Goal: Transaction & Acquisition: Purchase product/service

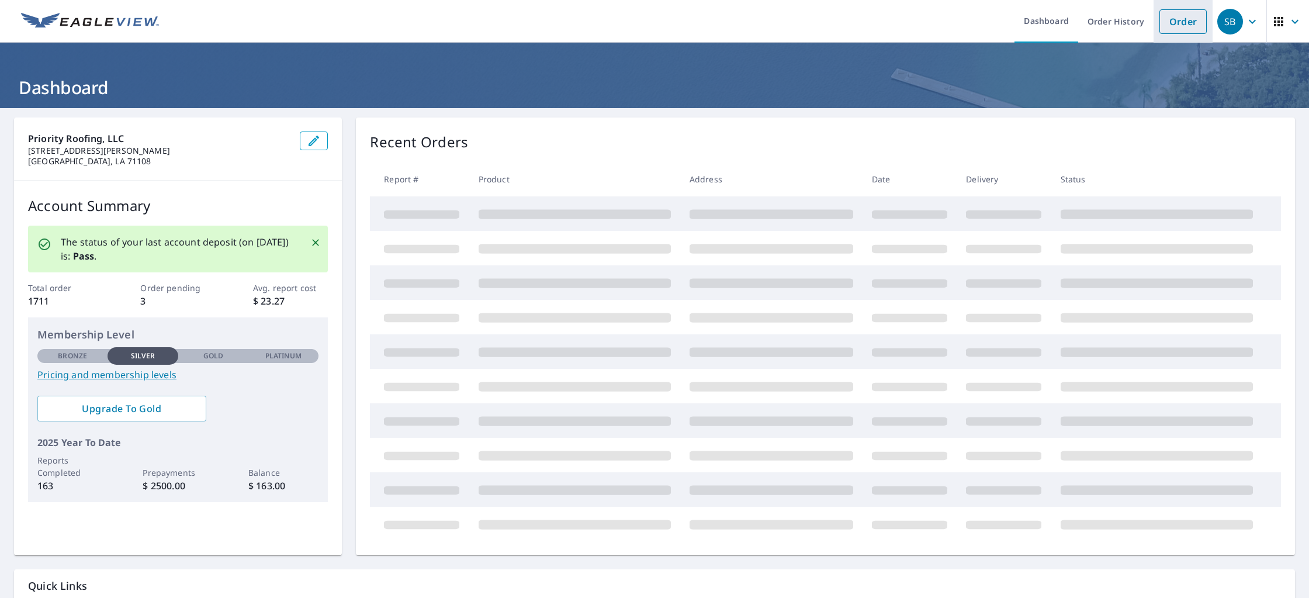
click at [1184, 24] on link "Order" at bounding box center [1182, 21] width 47 height 25
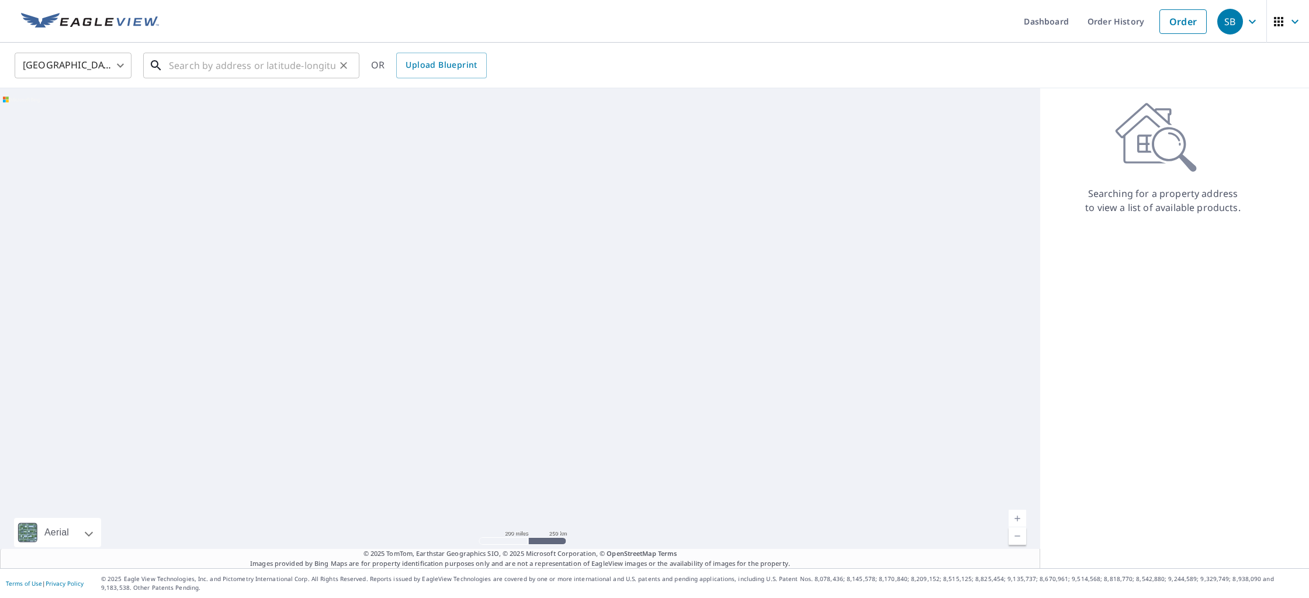
click at [263, 72] on input "text" at bounding box center [252, 65] width 166 height 33
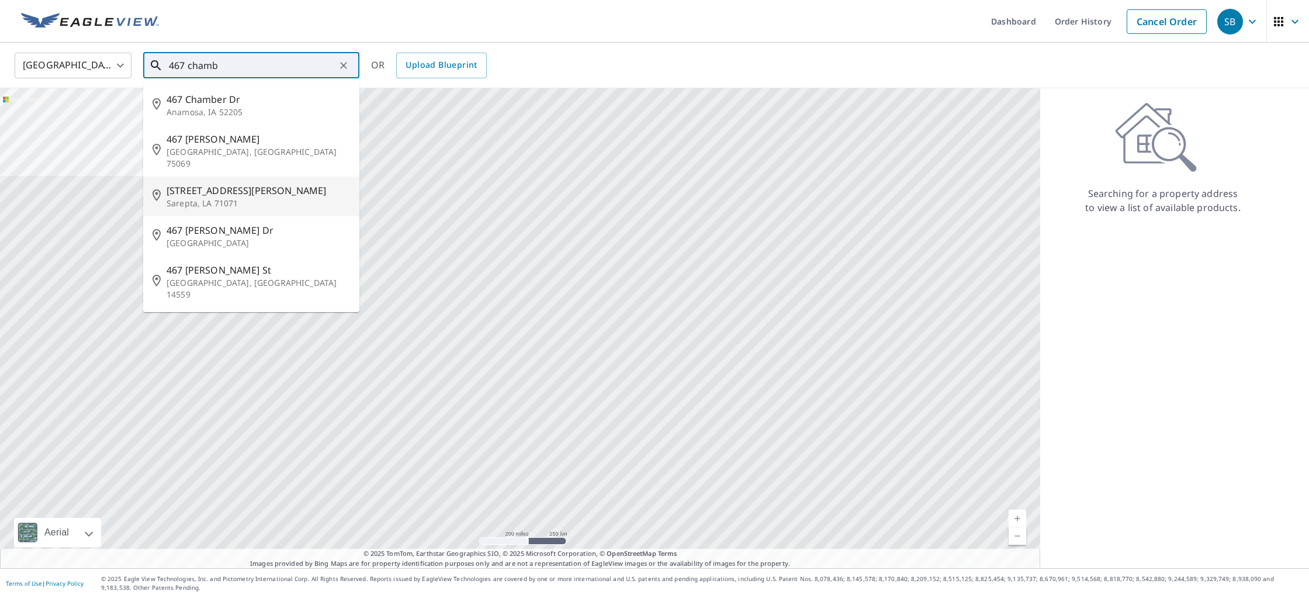
click at [224, 183] on span "[STREET_ADDRESS][PERSON_NAME]" at bounding box center [257, 190] width 183 height 14
type input "[STREET_ADDRESS][PERSON_NAME]"
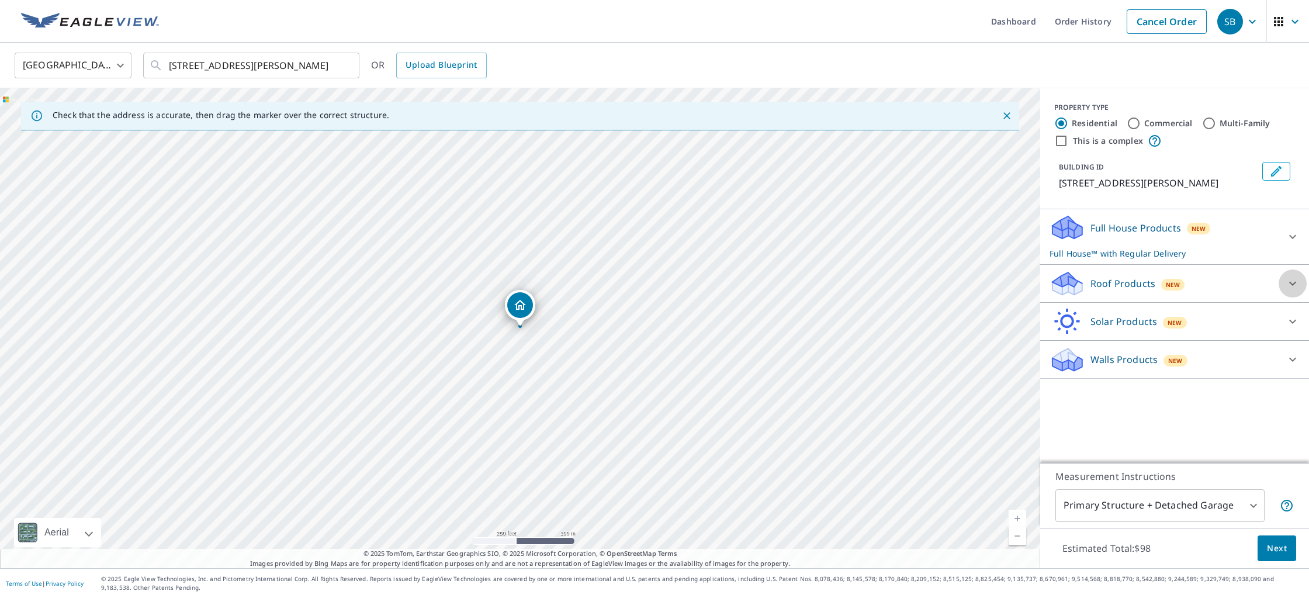
click at [1296, 280] on icon at bounding box center [1292, 283] width 14 height 14
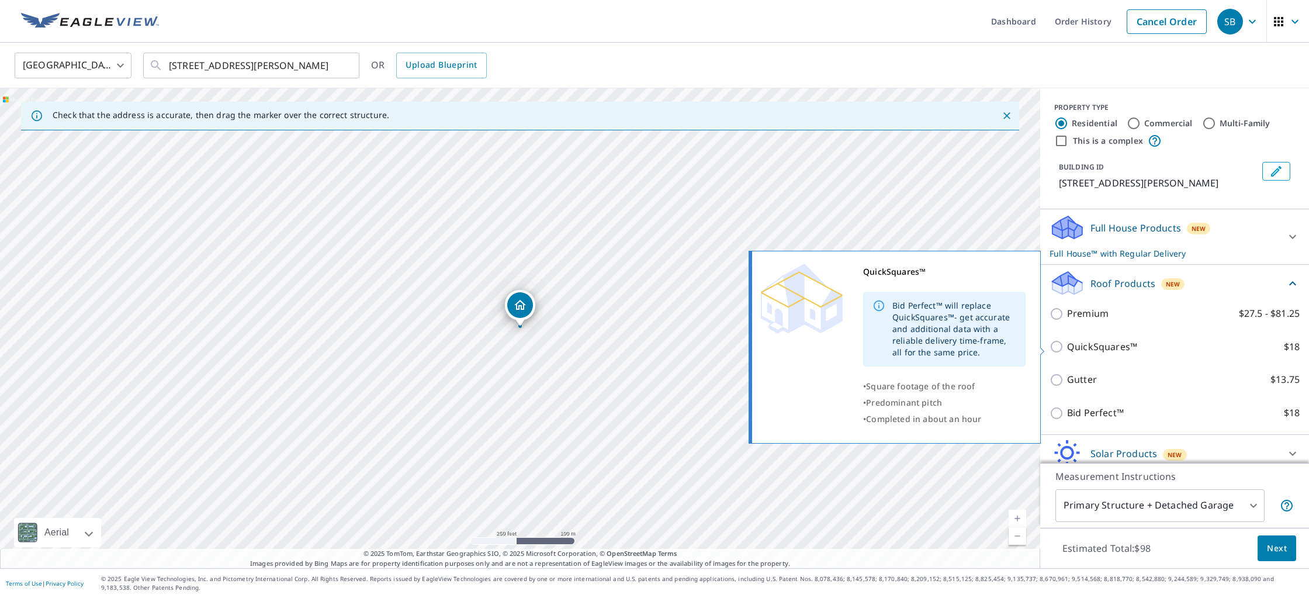
drag, startPoint x: 1057, startPoint y: 348, endPoint x: 1064, endPoint y: 353, distance: 9.1
click at [1057, 348] on input "QuickSquares™ $18" at bounding box center [1058, 346] width 18 height 14
checkbox input "true"
checkbox input "false"
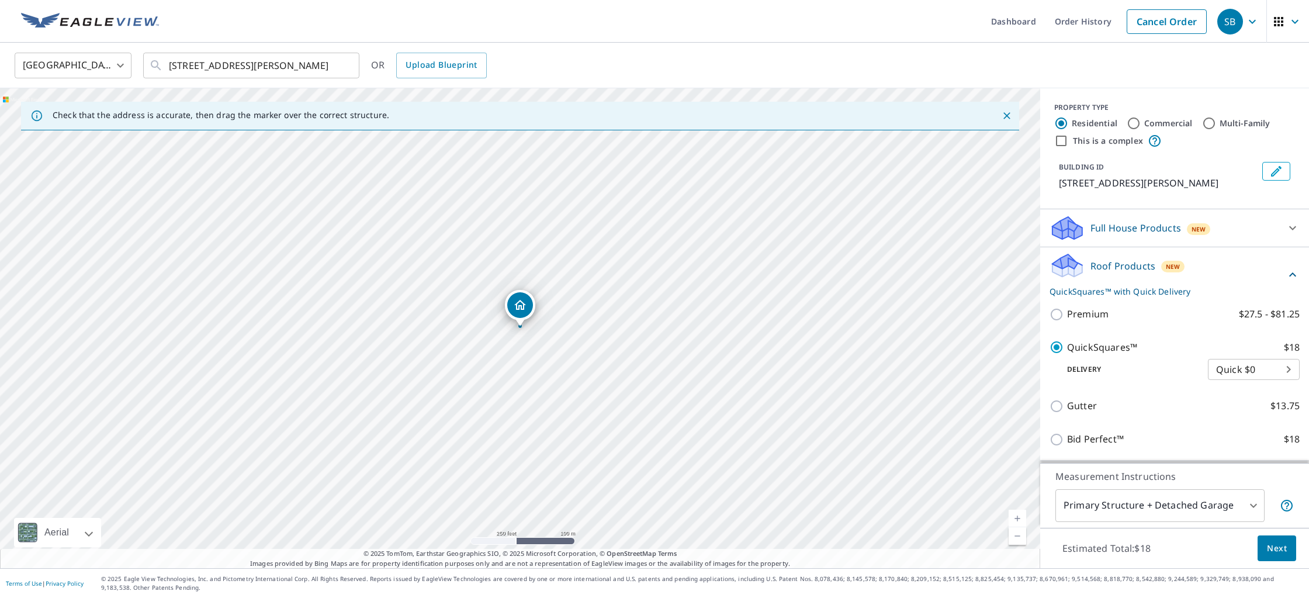
click at [1284, 543] on span "Next" at bounding box center [1277, 548] width 20 height 15
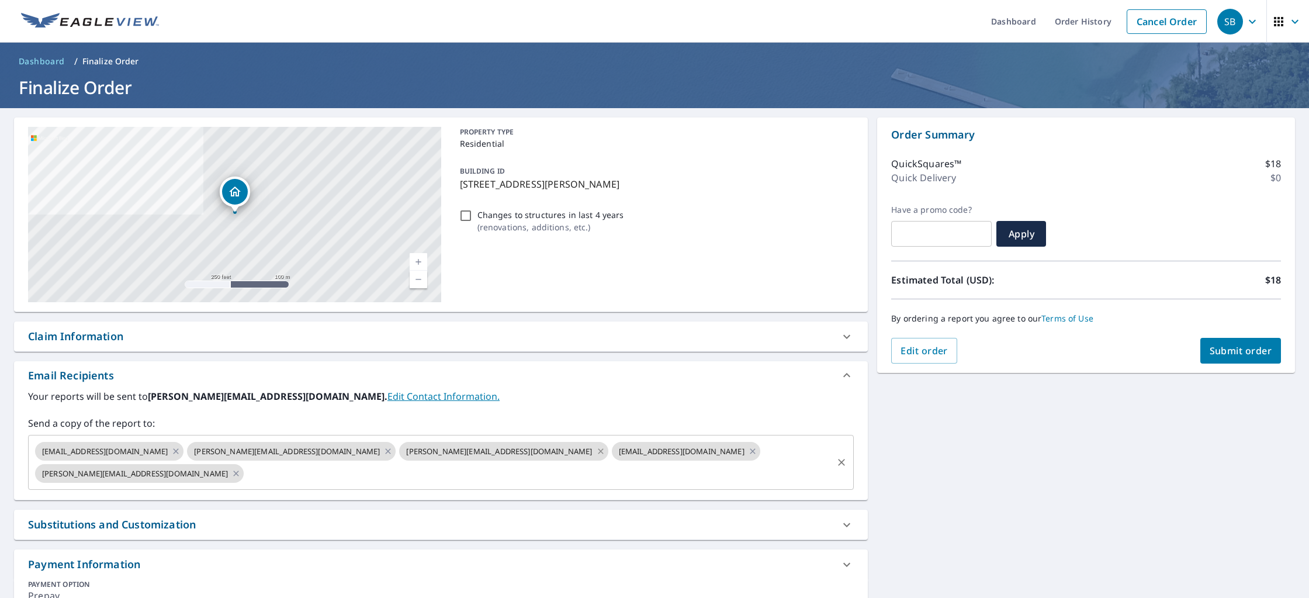
click at [596, 449] on icon at bounding box center [600, 451] width 9 height 13
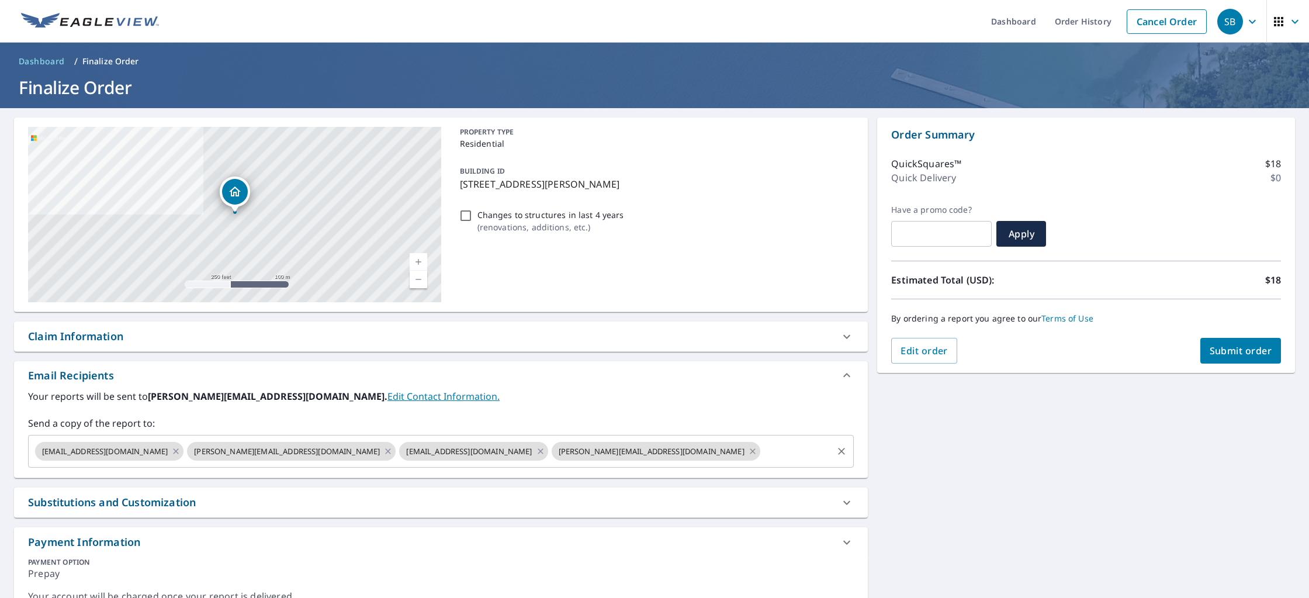
click at [748, 448] on icon at bounding box center [752, 451] width 9 height 13
click at [1226, 356] on span "Submit order" at bounding box center [1240, 350] width 63 height 13
